Goal: Task Accomplishment & Management: Complete application form

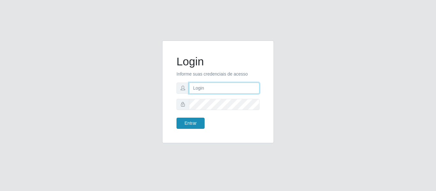
type input "precobom@[PERSON_NAME]"
click at [194, 120] on button "Entrar" at bounding box center [190, 123] width 28 height 11
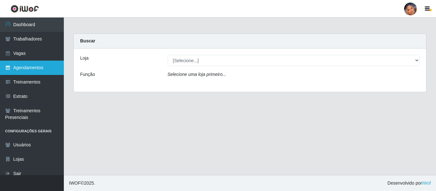
click at [26, 67] on link "Agendamentos" at bounding box center [32, 68] width 64 height 14
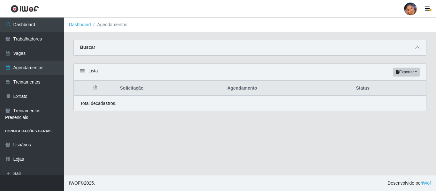
click at [418, 49] on icon at bounding box center [417, 47] width 4 height 4
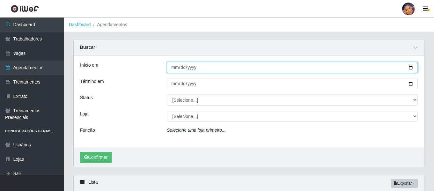
click at [408, 68] on input "Início em" at bounding box center [292, 67] width 251 height 11
type input "[DATE]"
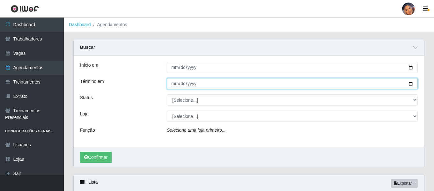
click at [410, 84] on input "Término em" at bounding box center [292, 83] width 251 height 11
type input "[DATE]"
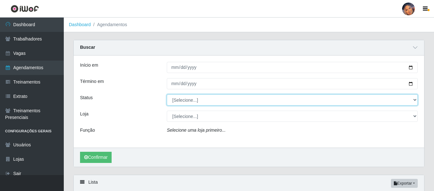
click at [196, 102] on select "[Selecione...] AGENDADO AGUARDANDO LIBERAR EM ANDAMENTO EM REVISÃO FINALIZADO C…" at bounding box center [292, 99] width 251 height 11
select select "AGENDADO"
click at [167, 95] on select "[Selecione...] AGENDADO AGUARDANDO LIBERAR EM ANDAMENTO EM REVISÃO FINALIZADO C…" at bounding box center [292, 99] width 251 height 11
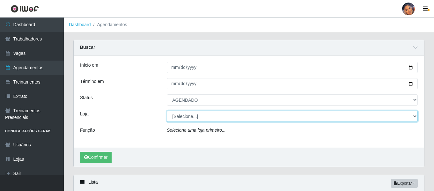
click at [189, 118] on select "[Selecione...] Supermercado Preço Bom" at bounding box center [292, 116] width 251 height 11
select select "169"
click at [167, 111] on select "[Selecione...] Supermercado Preço Bom" at bounding box center [292, 116] width 251 height 11
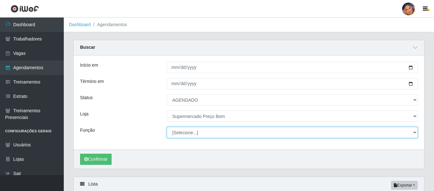
click at [188, 132] on select "[Selecione...] ASG ASG + ASG ++ Balconista Balconista + Balconista ++ Embalador…" at bounding box center [292, 132] width 251 height 11
select select "73"
click at [167, 127] on select "[Selecione...] ASG ASG + ASG ++ Balconista Balconista + Balconista ++ Embalador…" at bounding box center [292, 132] width 251 height 11
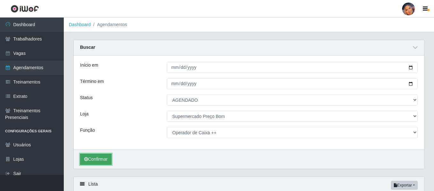
click at [100, 158] on button "Confirmar" at bounding box center [96, 159] width 32 height 11
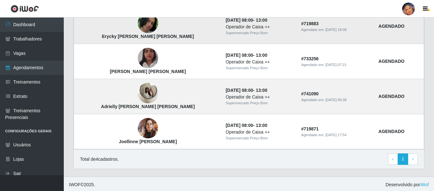
scroll to position [202, 0]
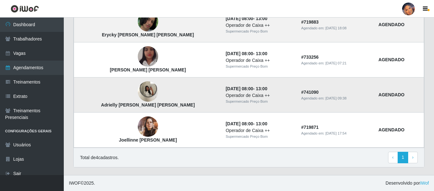
click at [138, 89] on img at bounding box center [148, 91] width 20 height 27
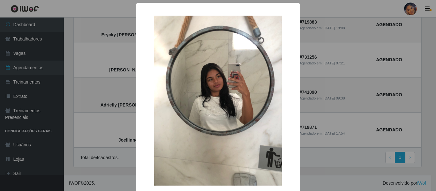
click at [79, 84] on div "× Adrielly [PERSON_NAME] [PERSON_NAME] OK Cancel" at bounding box center [218, 95] width 436 height 191
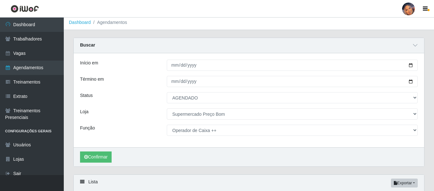
scroll to position [0, 0]
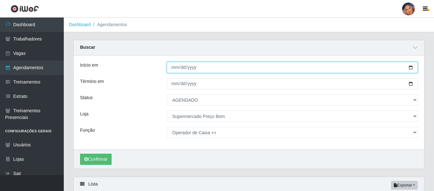
click at [411, 66] on input "[DATE]" at bounding box center [292, 67] width 251 height 11
type input "[DATE]"
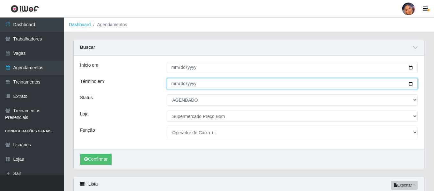
click at [407, 85] on input "[DATE]" at bounding box center [292, 83] width 251 height 11
click at [411, 83] on input "[DATE]" at bounding box center [292, 83] width 251 height 11
type input "[DATE]"
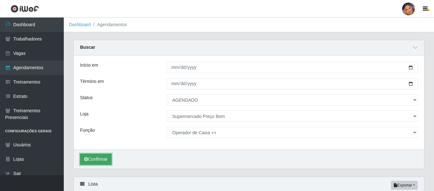
click at [105, 158] on button "Confirmar" at bounding box center [96, 159] width 32 height 11
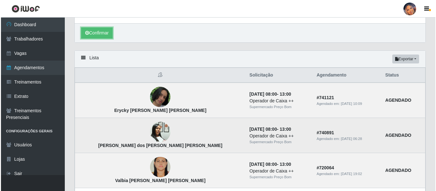
scroll to position [128, 0]
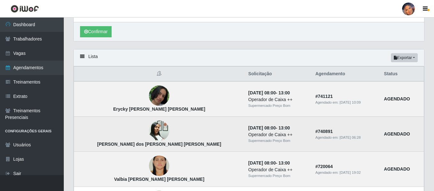
click at [149, 128] on img at bounding box center [159, 130] width 20 height 27
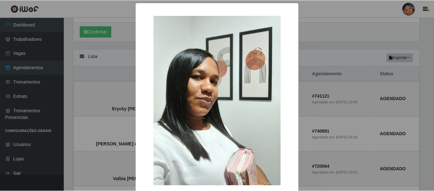
scroll to position [42, 0]
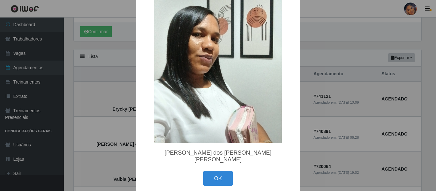
click at [82, 114] on div "× [PERSON_NAME] dos [PERSON_NAME] [PERSON_NAME] OK Cancel" at bounding box center [218, 95] width 436 height 191
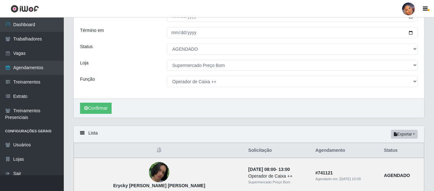
scroll to position [0, 0]
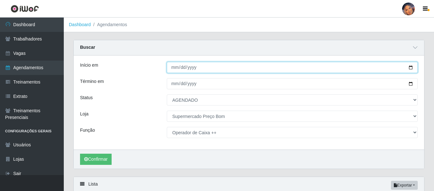
click at [409, 65] on input "[DATE]" at bounding box center [292, 67] width 251 height 11
type input "[DATE]"
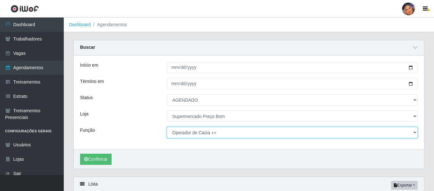
click at [184, 136] on select "[Selecione...] ASG ASG + ASG ++ Balconista Balconista + Balconista ++ Embalador…" at bounding box center [292, 132] width 251 height 11
select select "1"
click at [167, 127] on select "[Selecione...] ASG ASG + ASG ++ Balconista Balconista + Balconista ++ Embalador…" at bounding box center [292, 132] width 251 height 11
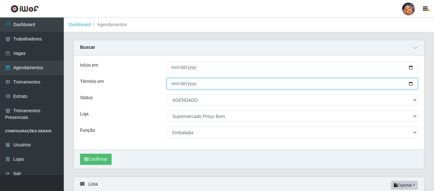
click at [411, 83] on input "[DATE]" at bounding box center [292, 83] width 251 height 11
type input "[DATE]"
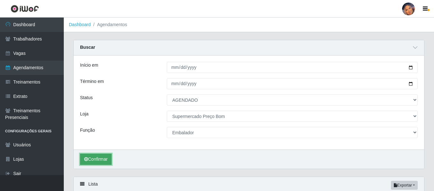
click at [94, 158] on button "Confirmar" at bounding box center [96, 159] width 32 height 11
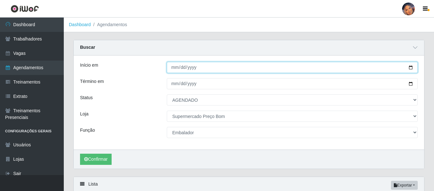
click at [409, 67] on input "[DATE]" at bounding box center [292, 67] width 251 height 11
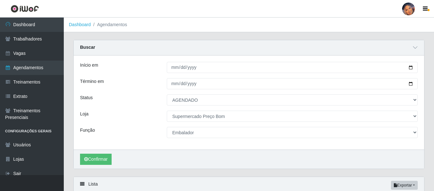
type input "[DATE]"
